Goal: Check status: Check status

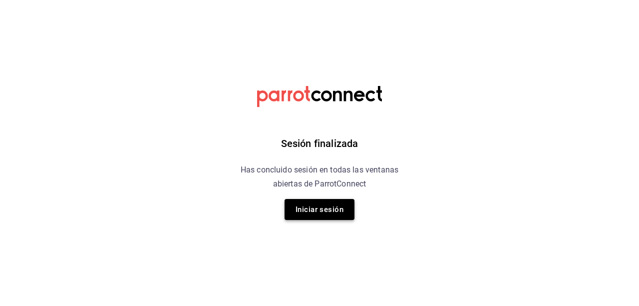
click at [307, 214] on button "Iniciar sesión" at bounding box center [320, 209] width 70 height 21
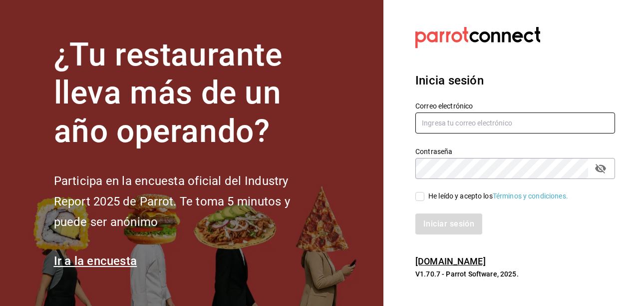
type input "hotaru@grupocosteno.com"
click at [418, 192] on input "He leído y acepto los Términos y condiciones." at bounding box center [420, 196] width 9 height 9
checkbox input "true"
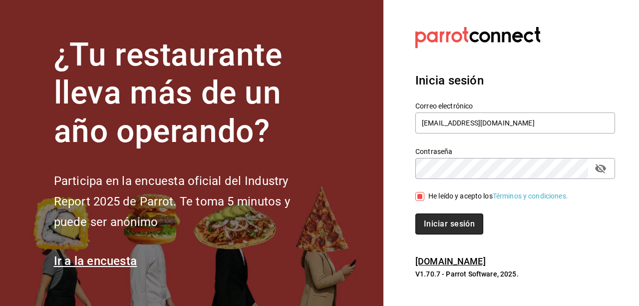
click at [430, 225] on button "Iniciar sesión" at bounding box center [450, 223] width 68 height 21
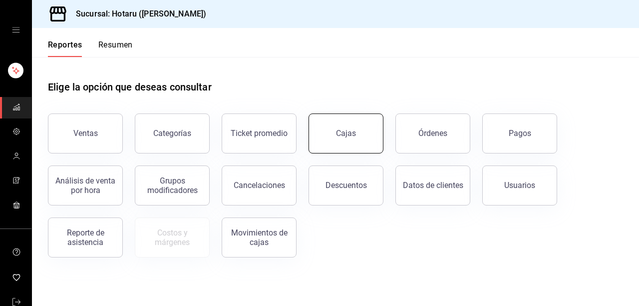
click at [333, 142] on link "Cajas" at bounding box center [346, 133] width 75 height 40
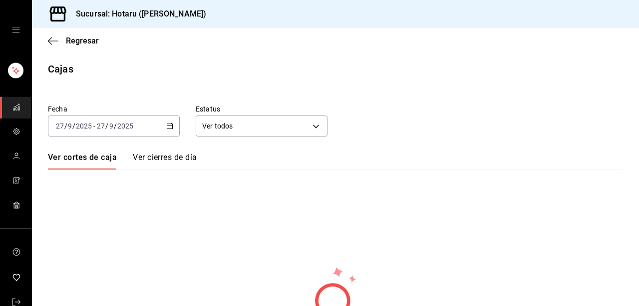
click at [167, 129] on icon "button" at bounding box center [169, 125] width 7 height 7
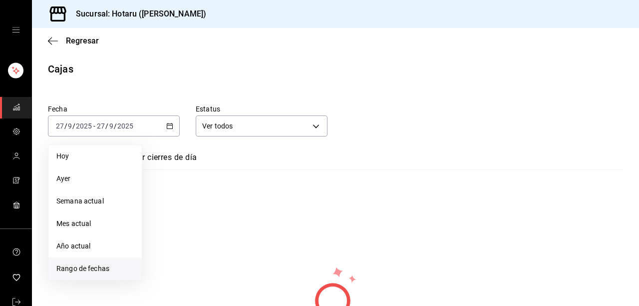
click at [111, 270] on span "Rango de fechas" at bounding box center [94, 268] width 77 height 10
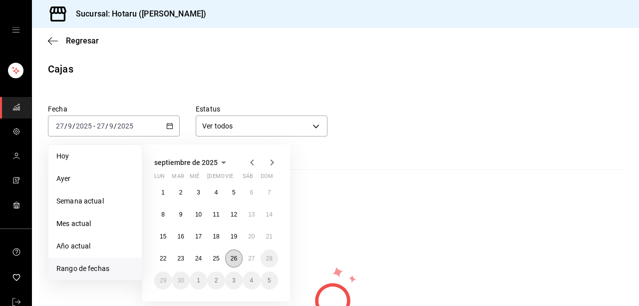
click at [239, 256] on button "26" at bounding box center [233, 258] width 17 height 18
click at [248, 257] on button "27" at bounding box center [251, 258] width 17 height 18
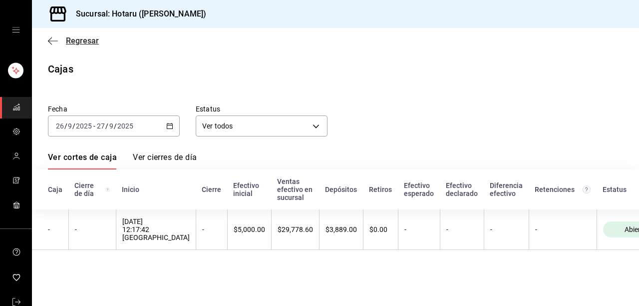
click at [60, 42] on span "Regresar" at bounding box center [73, 40] width 51 height 9
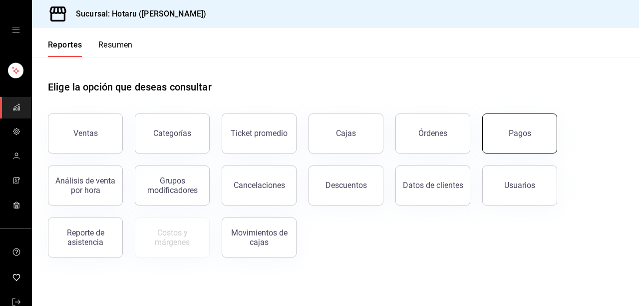
click at [507, 130] on button "Pagos" at bounding box center [519, 133] width 75 height 40
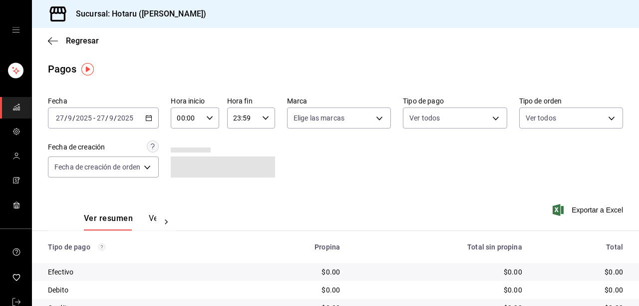
click at [152, 120] on icon "button" at bounding box center [148, 117] width 7 height 7
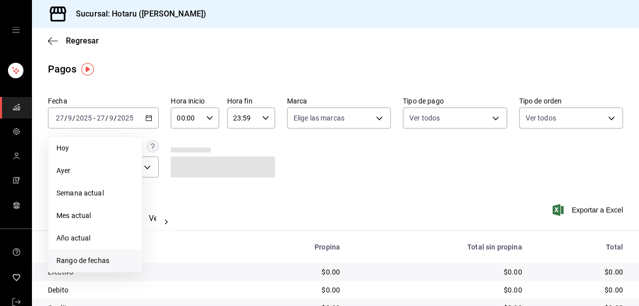
click at [102, 257] on span "Rango de fechas" at bounding box center [94, 260] width 77 height 10
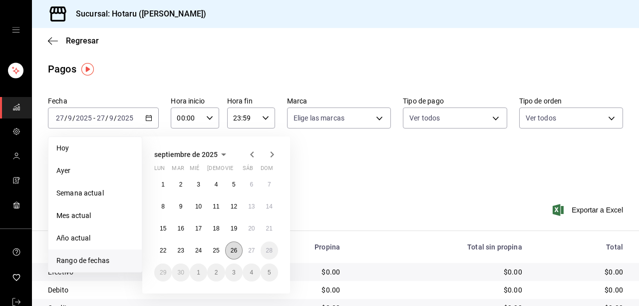
click at [234, 254] on button "26" at bounding box center [233, 250] width 17 height 18
click at [252, 255] on button "27" at bounding box center [251, 250] width 17 height 18
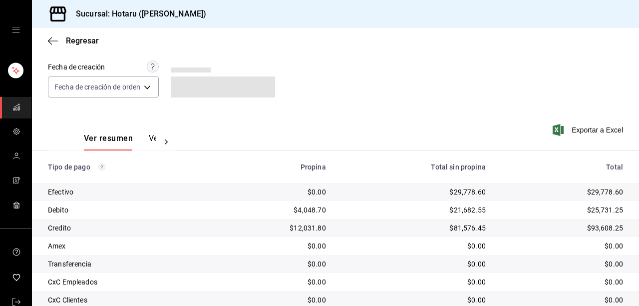
scroll to position [171, 0]
